Goal: Entertainment & Leisure: Consume media (video, audio)

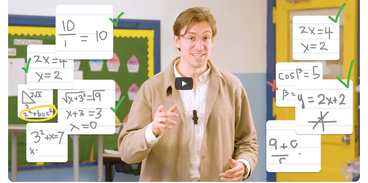
scroll to position [157, 0]
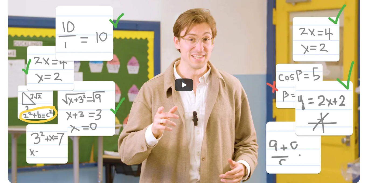
click at [183, 81] on icon "Play" at bounding box center [184, 85] width 18 height 13
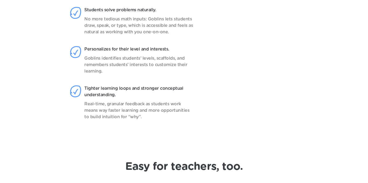
scroll to position [464, 0]
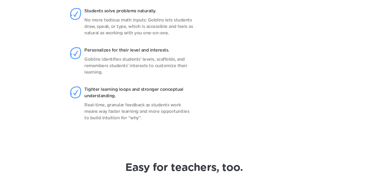
click at [257, 124] on video at bounding box center [255, 70] width 85 height 134
click at [277, 124] on video at bounding box center [255, 70] width 85 height 134
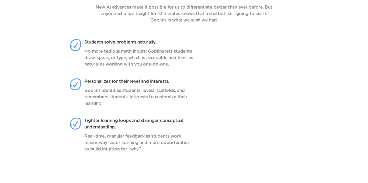
scroll to position [430, 0]
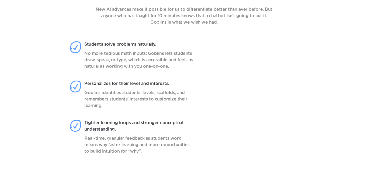
click at [277, 99] on video at bounding box center [255, 103] width 85 height 134
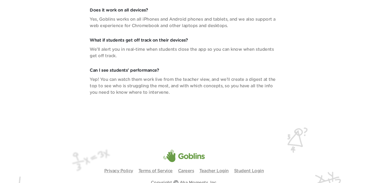
scroll to position [1924, 0]
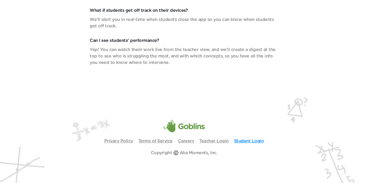
click at [256, 139] on link "Student Login" at bounding box center [249, 141] width 30 height 4
